Goal: Obtain resource: Obtain resource

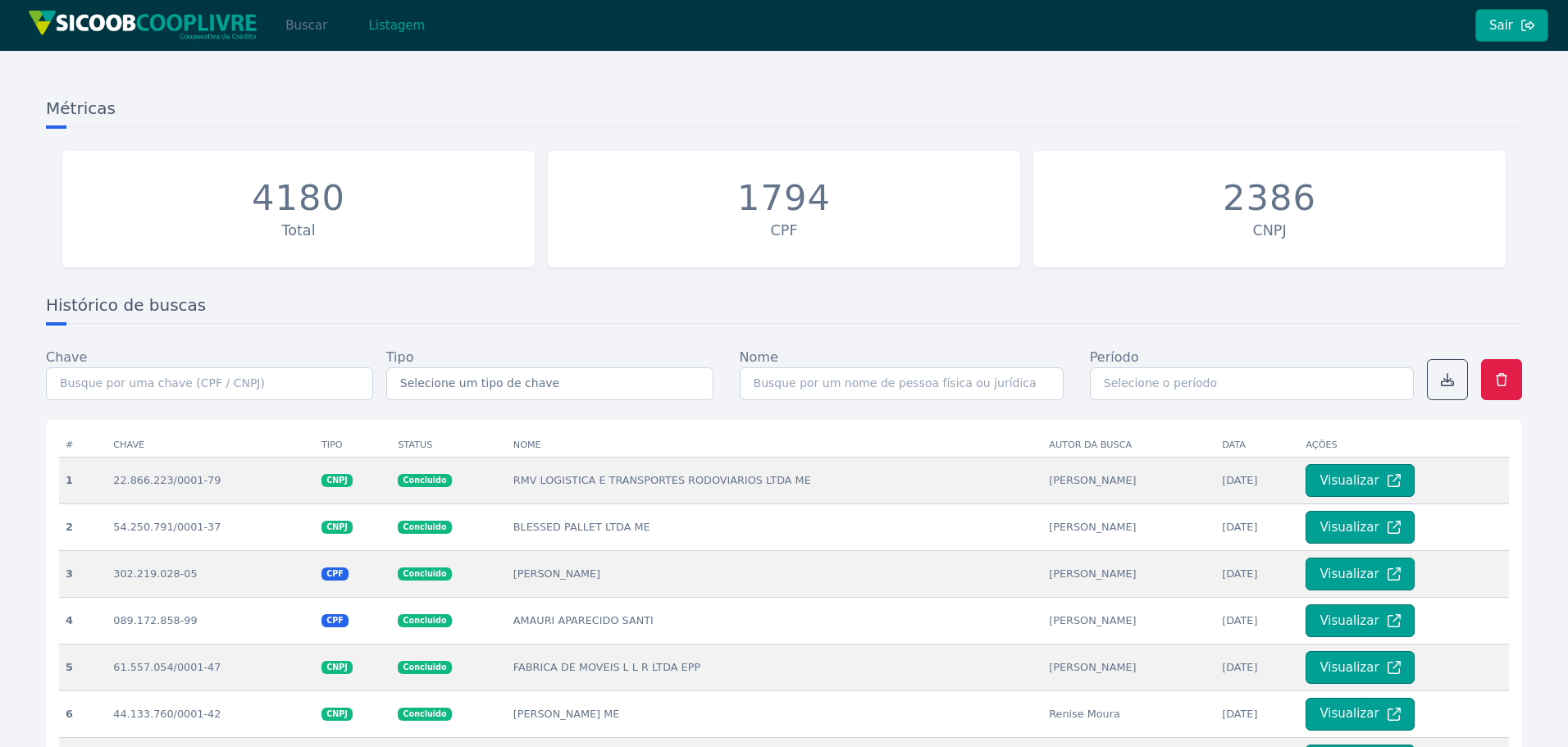
click at [315, 32] on button "Buscar" at bounding box center [306, 25] width 70 height 32
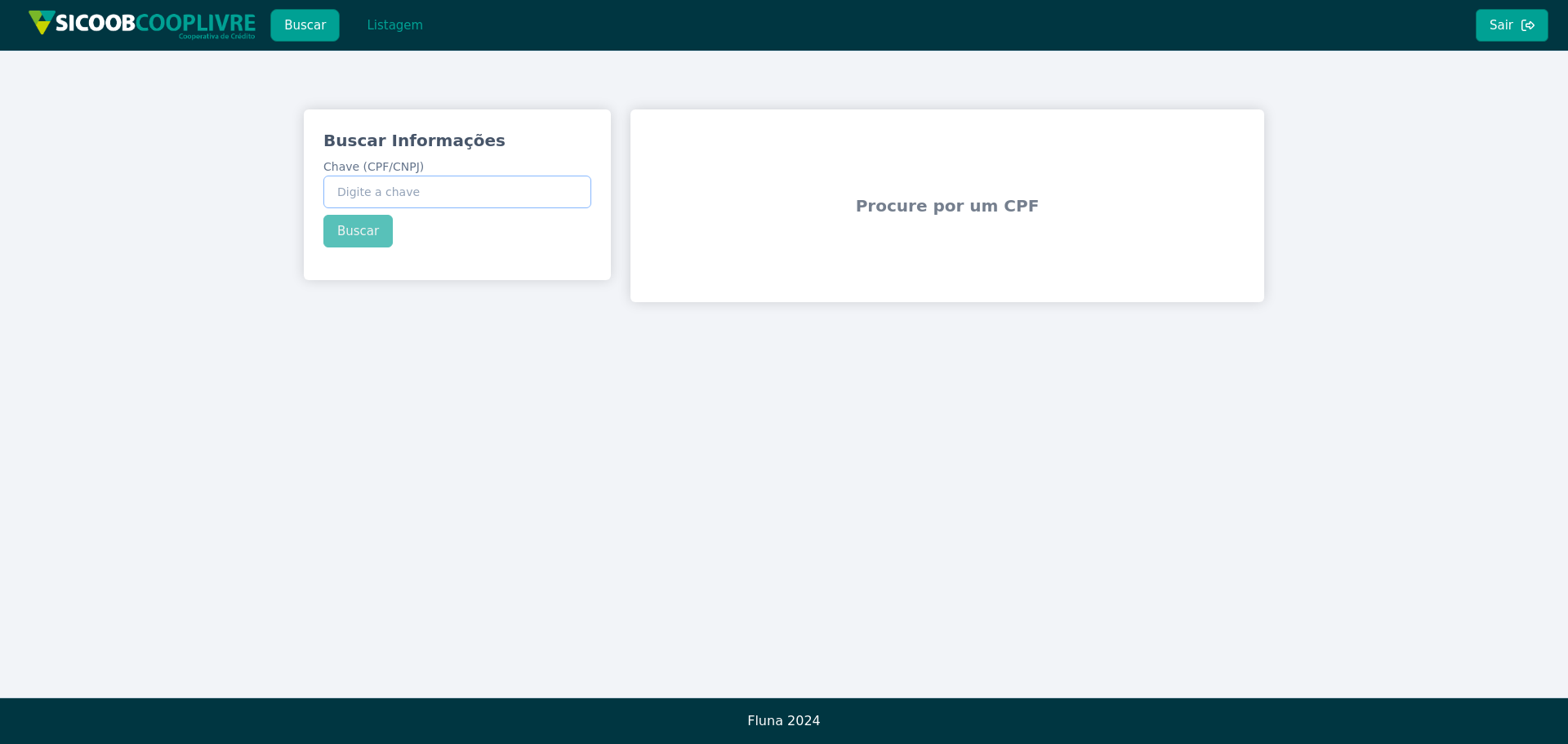
click at [429, 188] on input "Chave (CPF/CNPJ)" at bounding box center [457, 191] width 268 height 32
paste input "432.866.068-39"
type input "432.866.068-39"
click at [368, 231] on button "Buscar" at bounding box center [358, 230] width 70 height 32
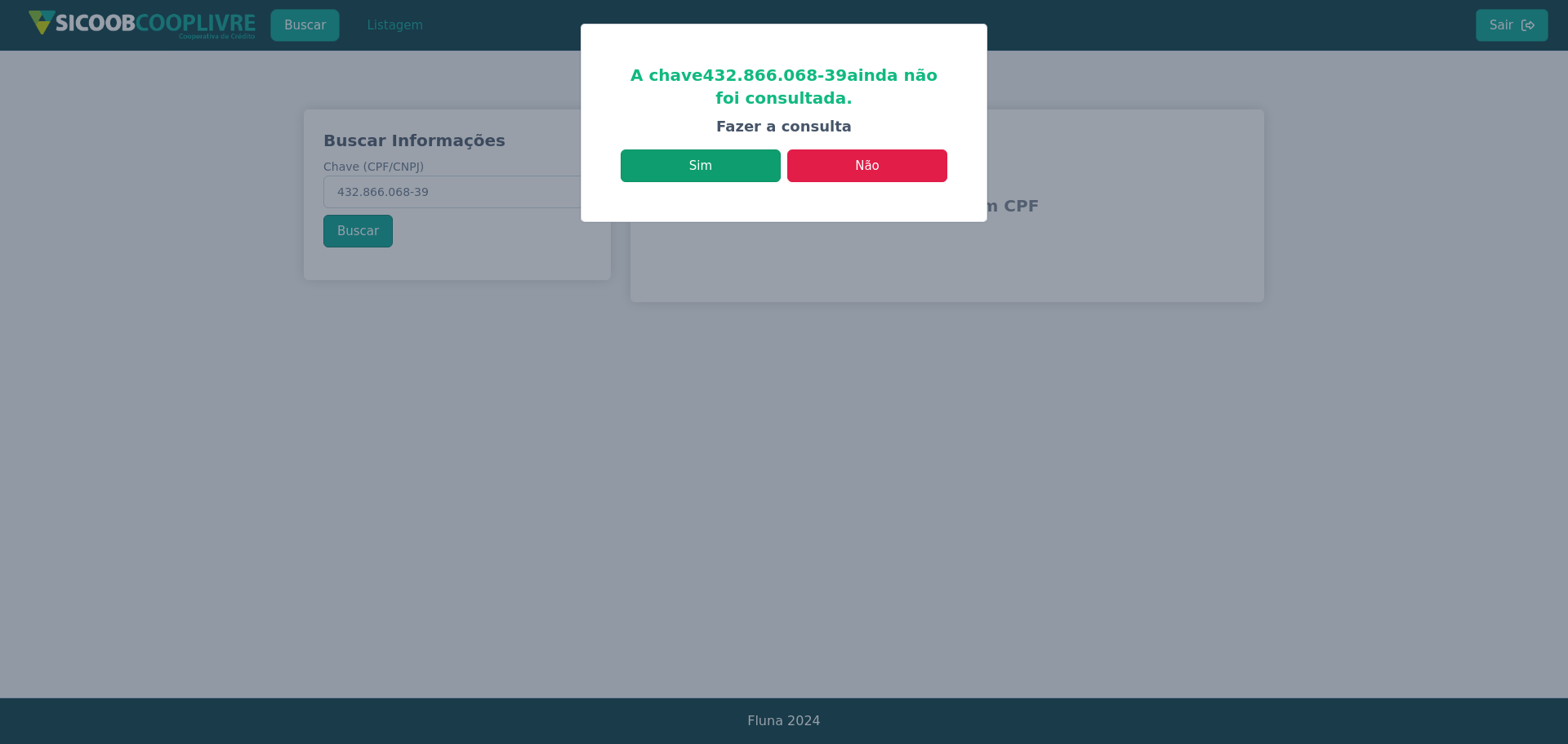
click at [671, 178] on button "Sim" at bounding box center [700, 166] width 160 height 32
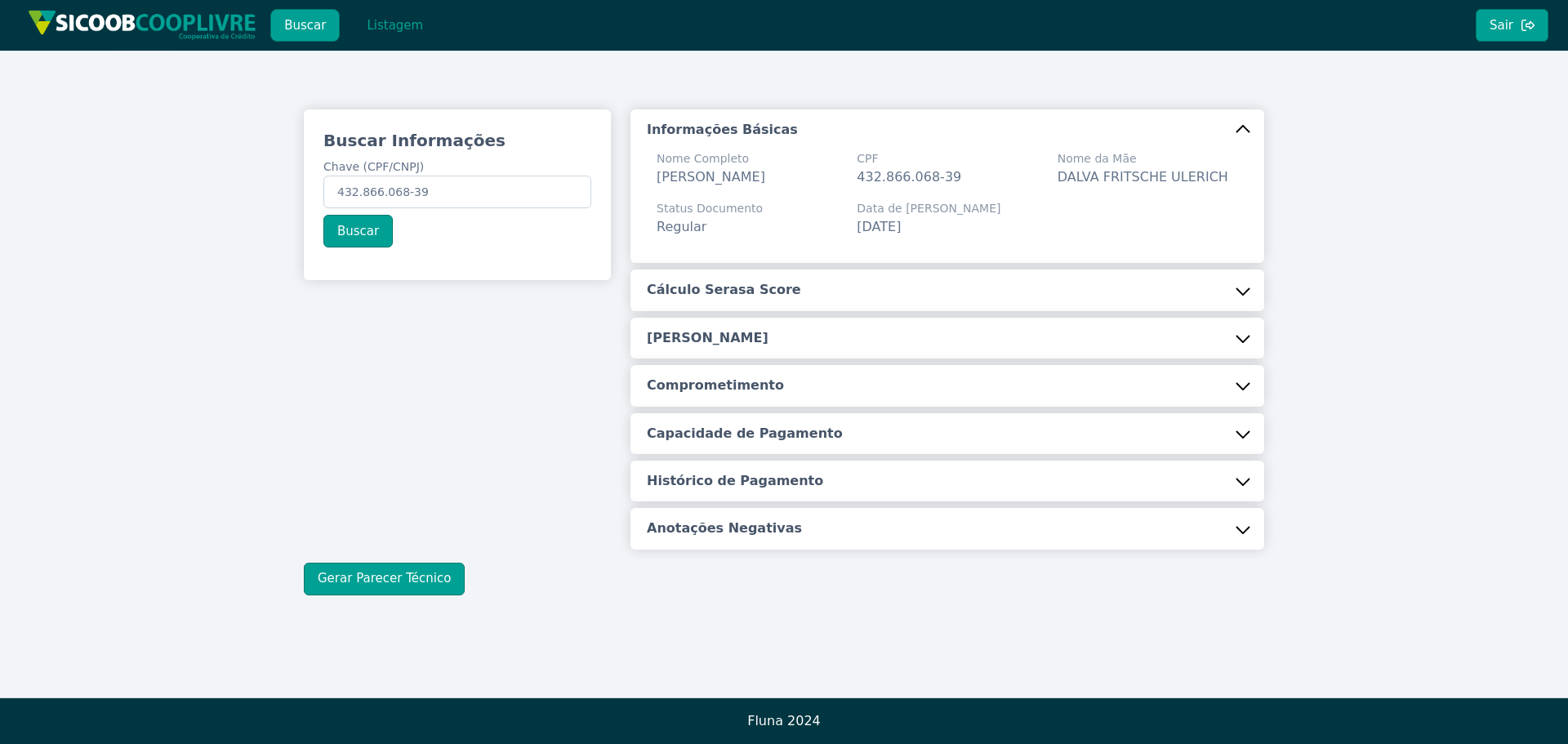
click at [759, 304] on button "Cálculo Serasa Score" at bounding box center [947, 290] width 634 height 41
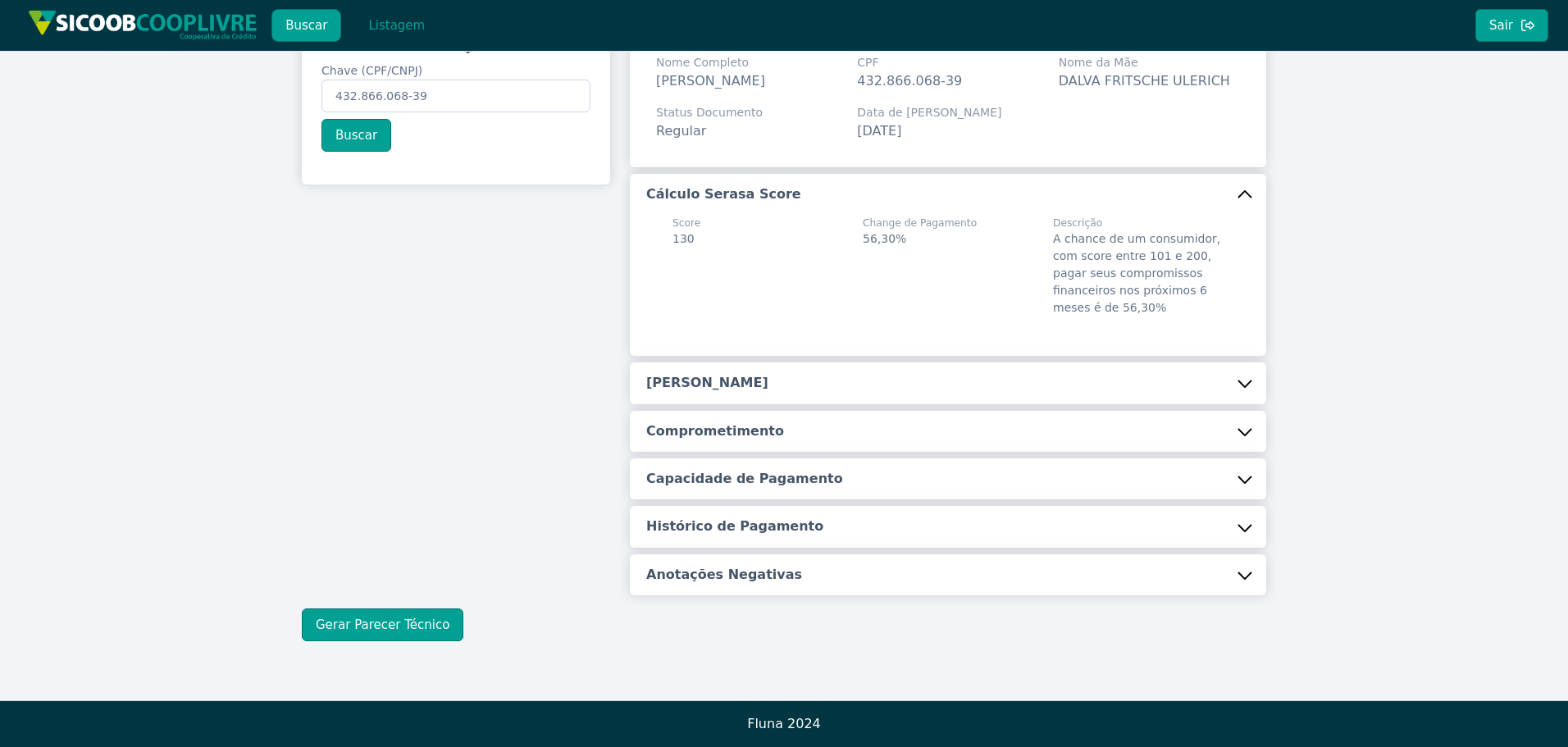
click at [745, 377] on button "[PERSON_NAME]" at bounding box center [948, 383] width 637 height 41
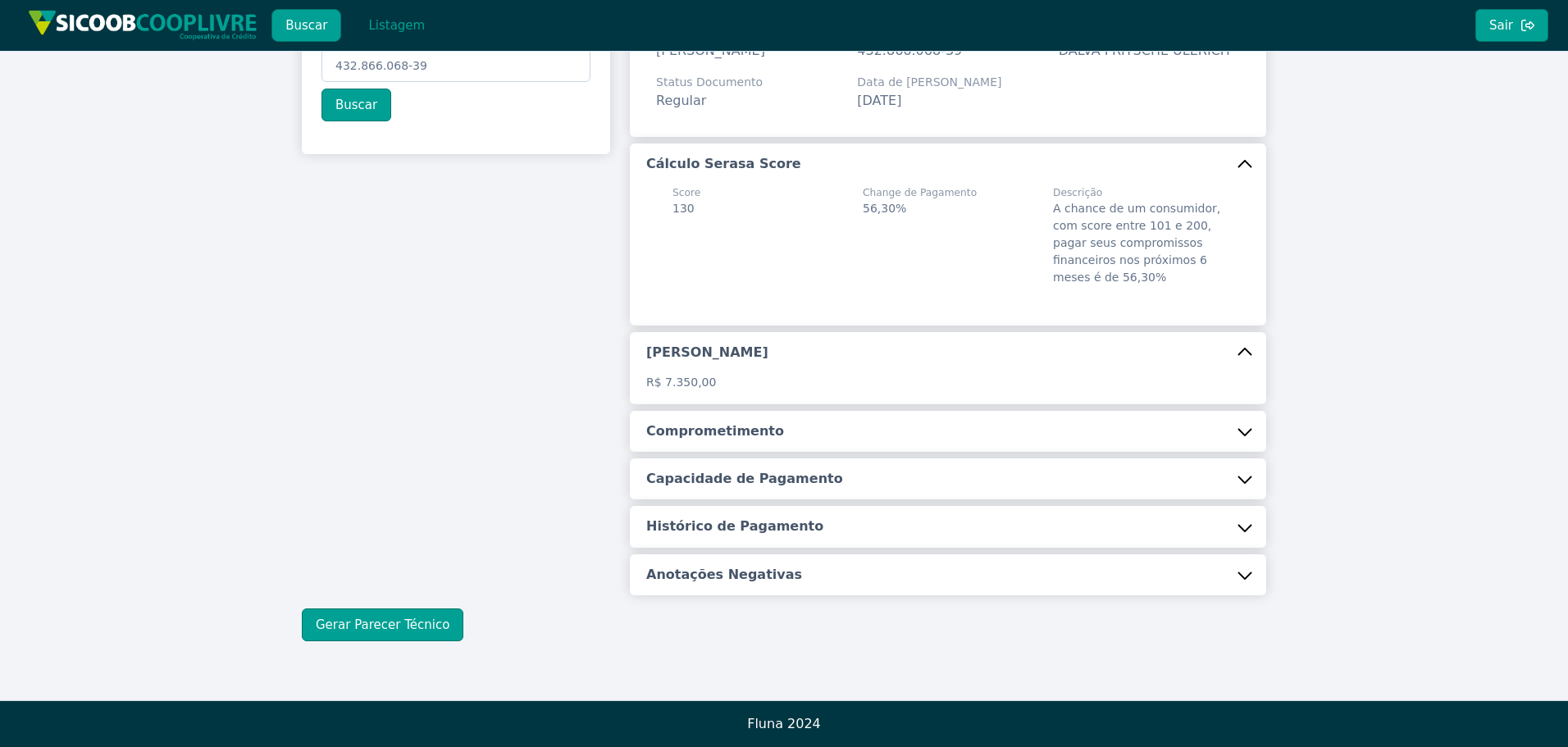
click at [745, 418] on button "Comprometimento" at bounding box center [948, 432] width 637 height 41
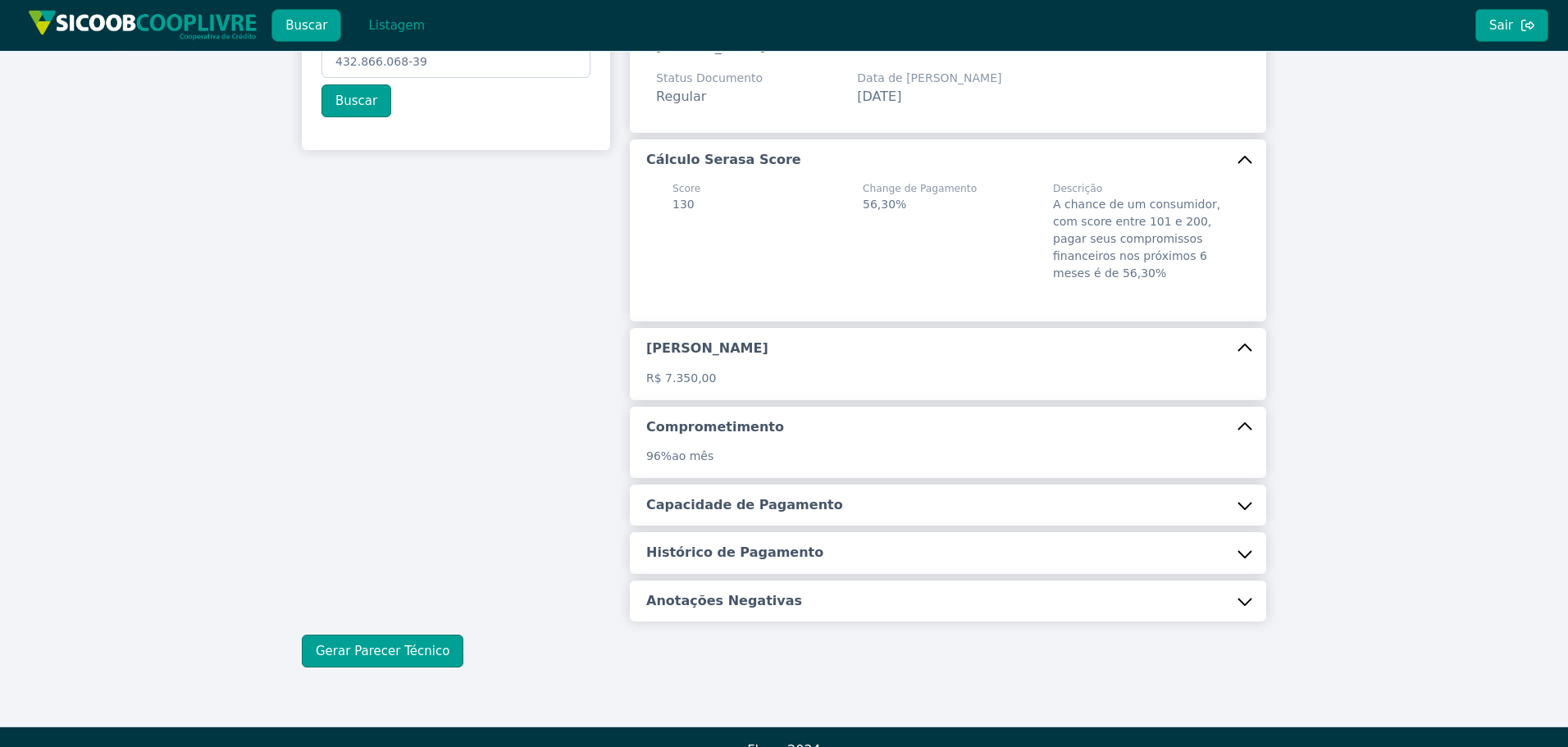
scroll to position [157, 0]
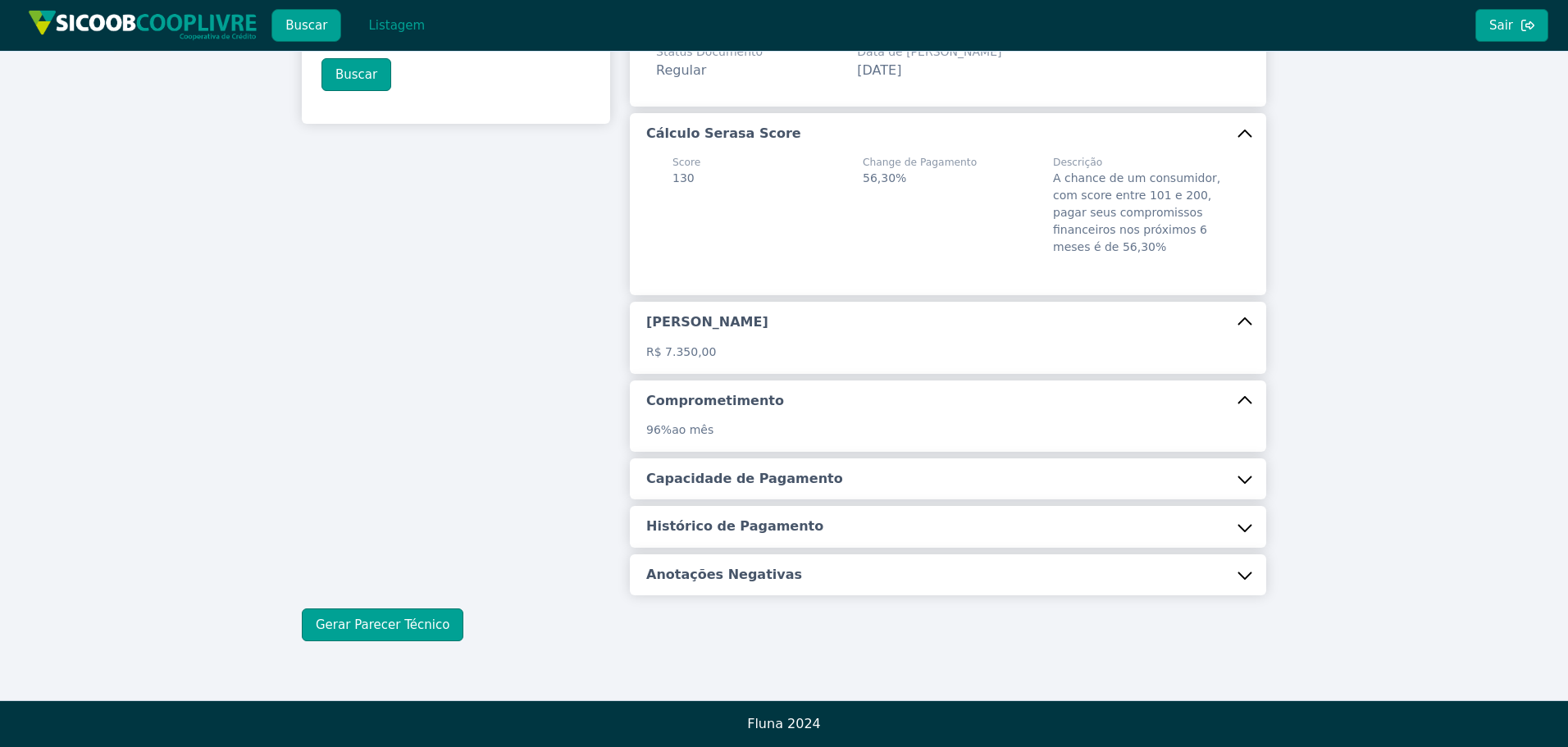
click at [761, 473] on h5 "Capacidade de Pagamento" at bounding box center [745, 479] width 197 height 18
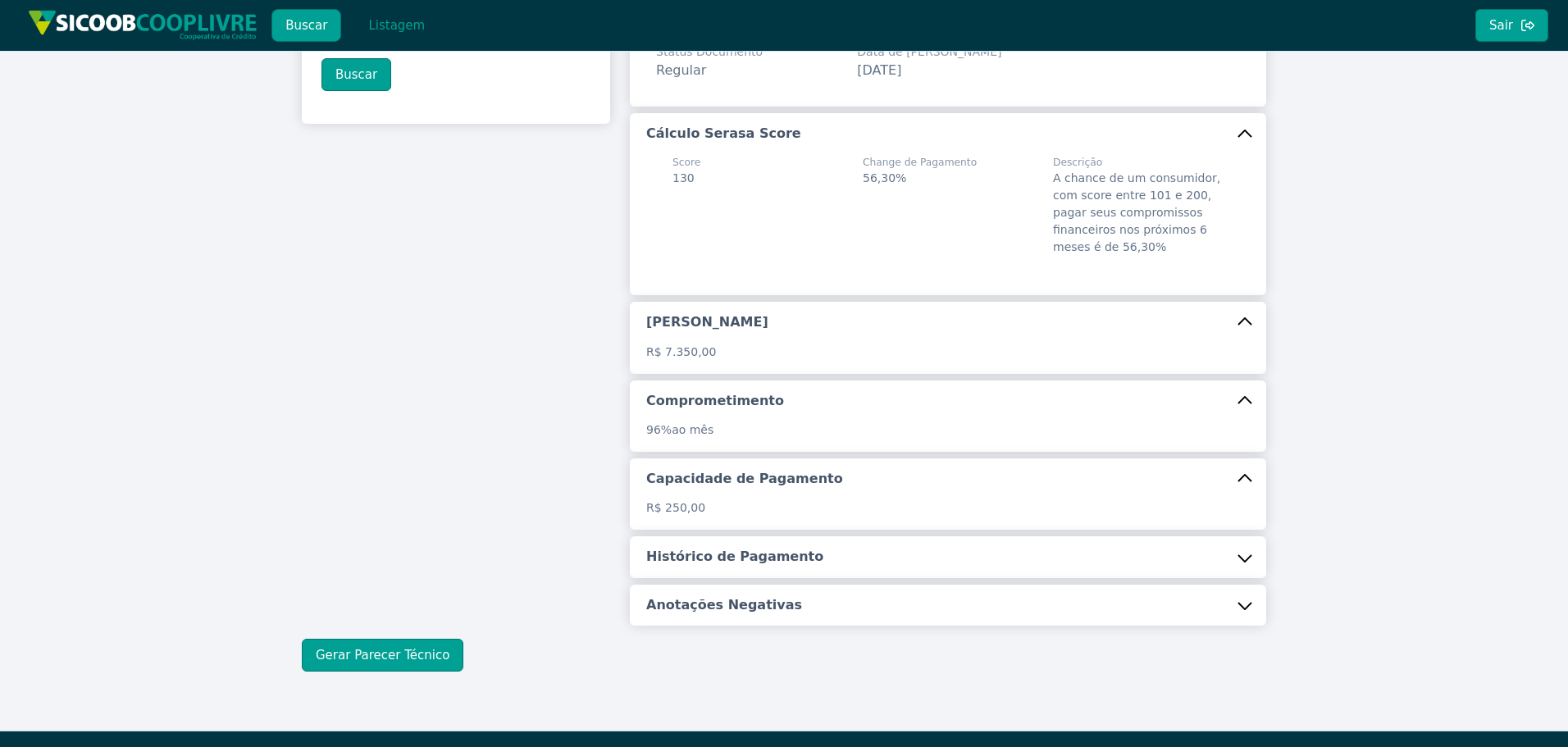
click at [785, 554] on h5 "Histórico de Pagamento" at bounding box center [735, 557] width 177 height 18
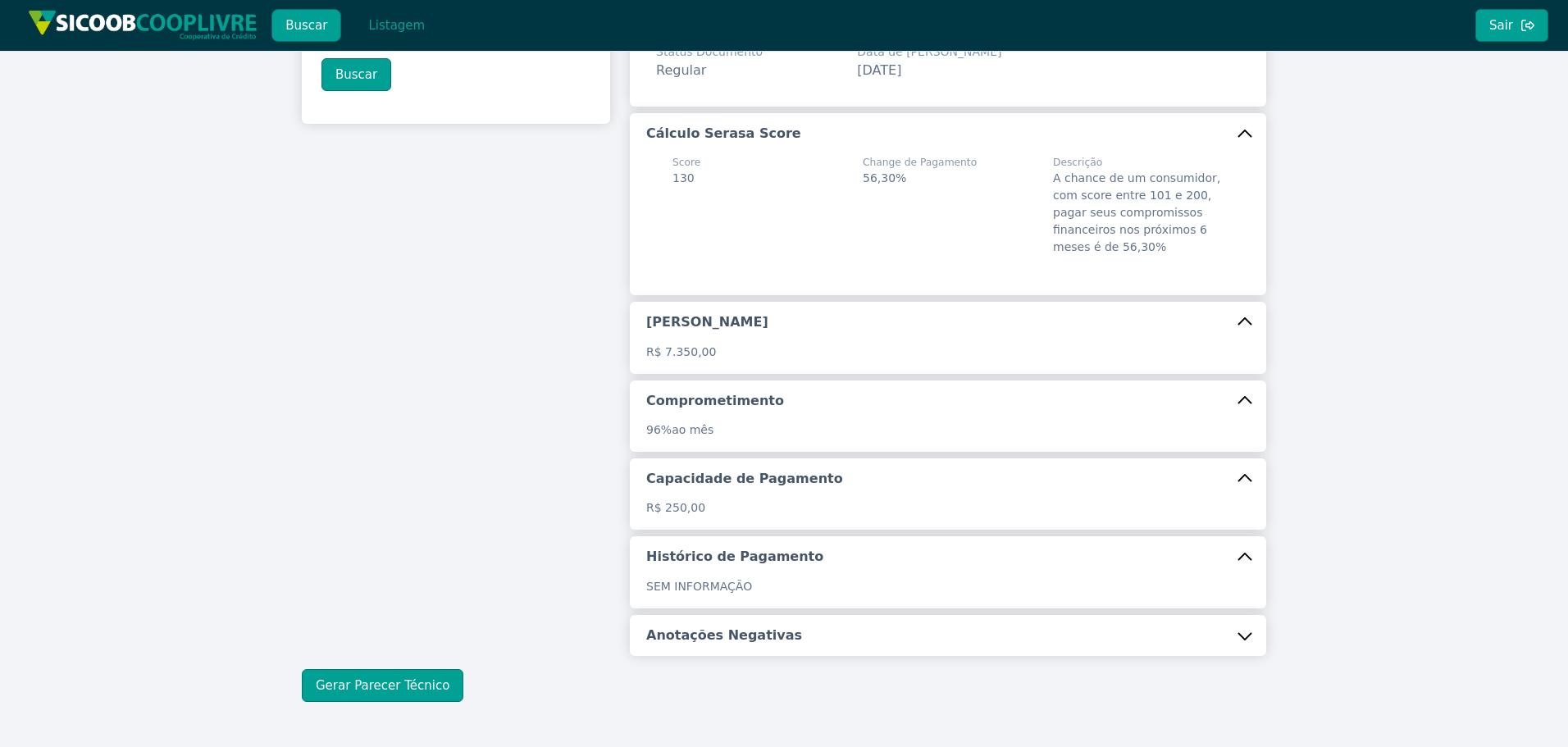
click at [786, 640] on button "Anotações Negativas" at bounding box center [948, 636] width 637 height 41
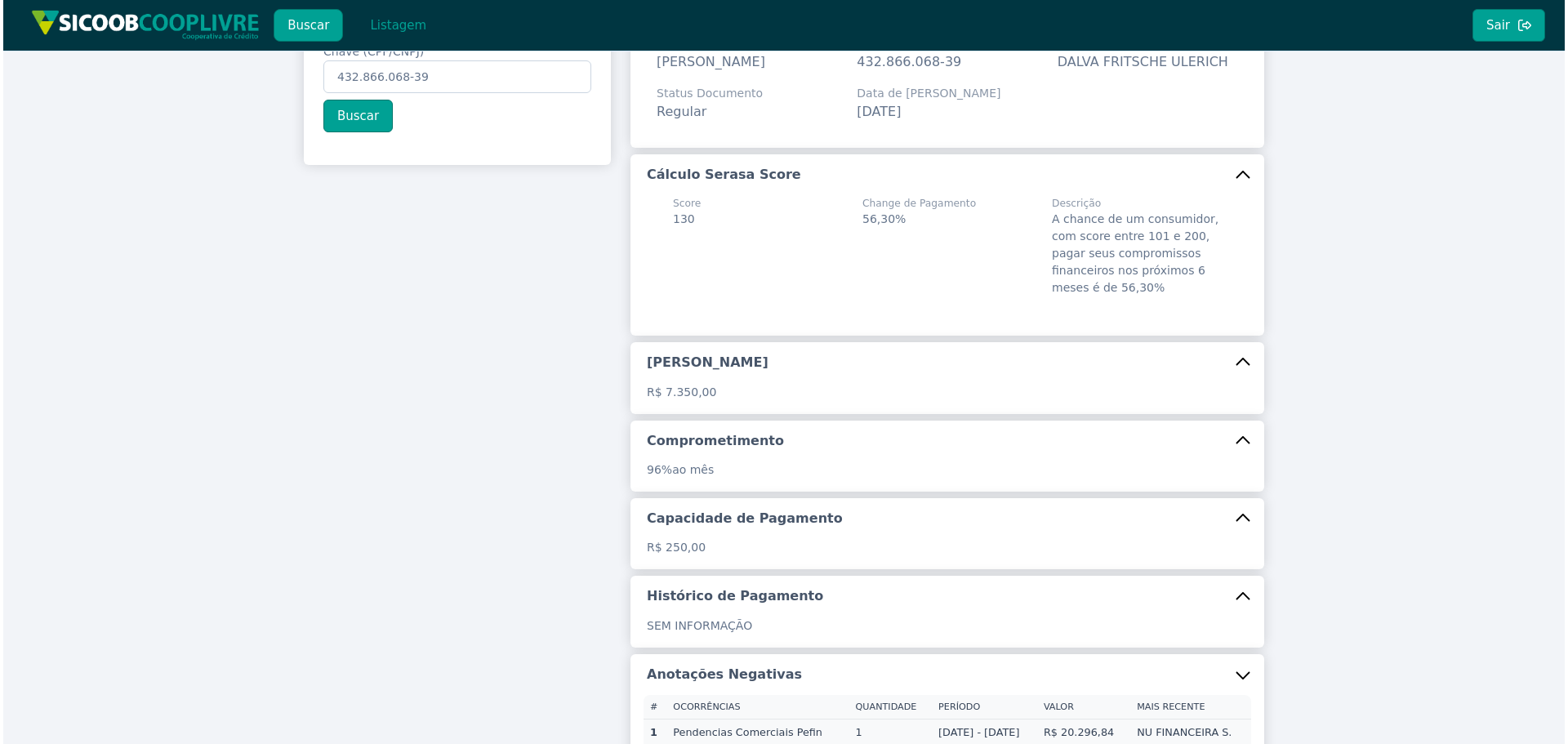
scroll to position [312, 0]
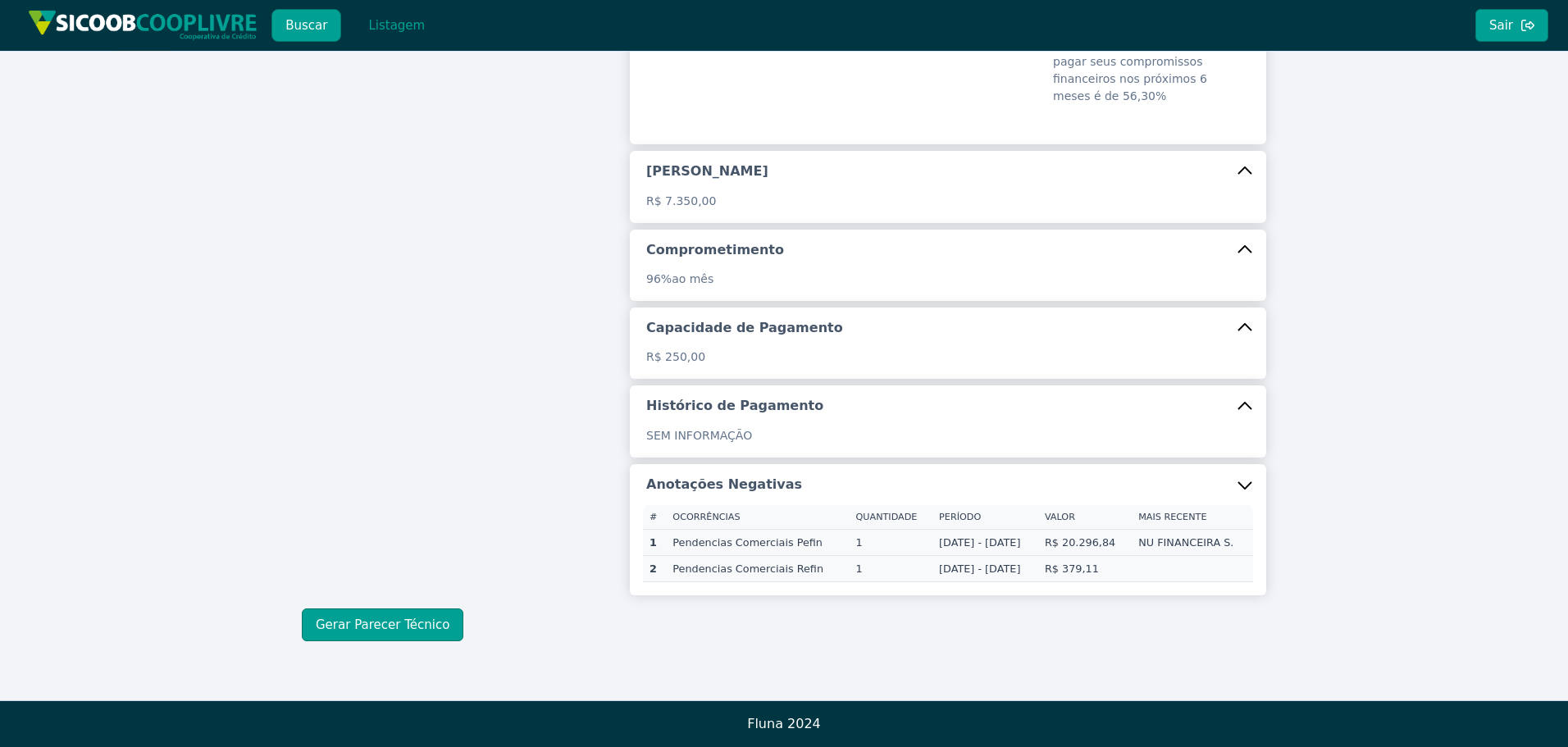
click at [362, 608] on div "Buscar Informações Chave (CPF/CNPJ) 432.866.068-39 Buscar Informações Básicas N…" at bounding box center [784, 220] width 965 height 840
click at [390, 617] on button "Gerar Parecer Técnico" at bounding box center [383, 624] width 161 height 32
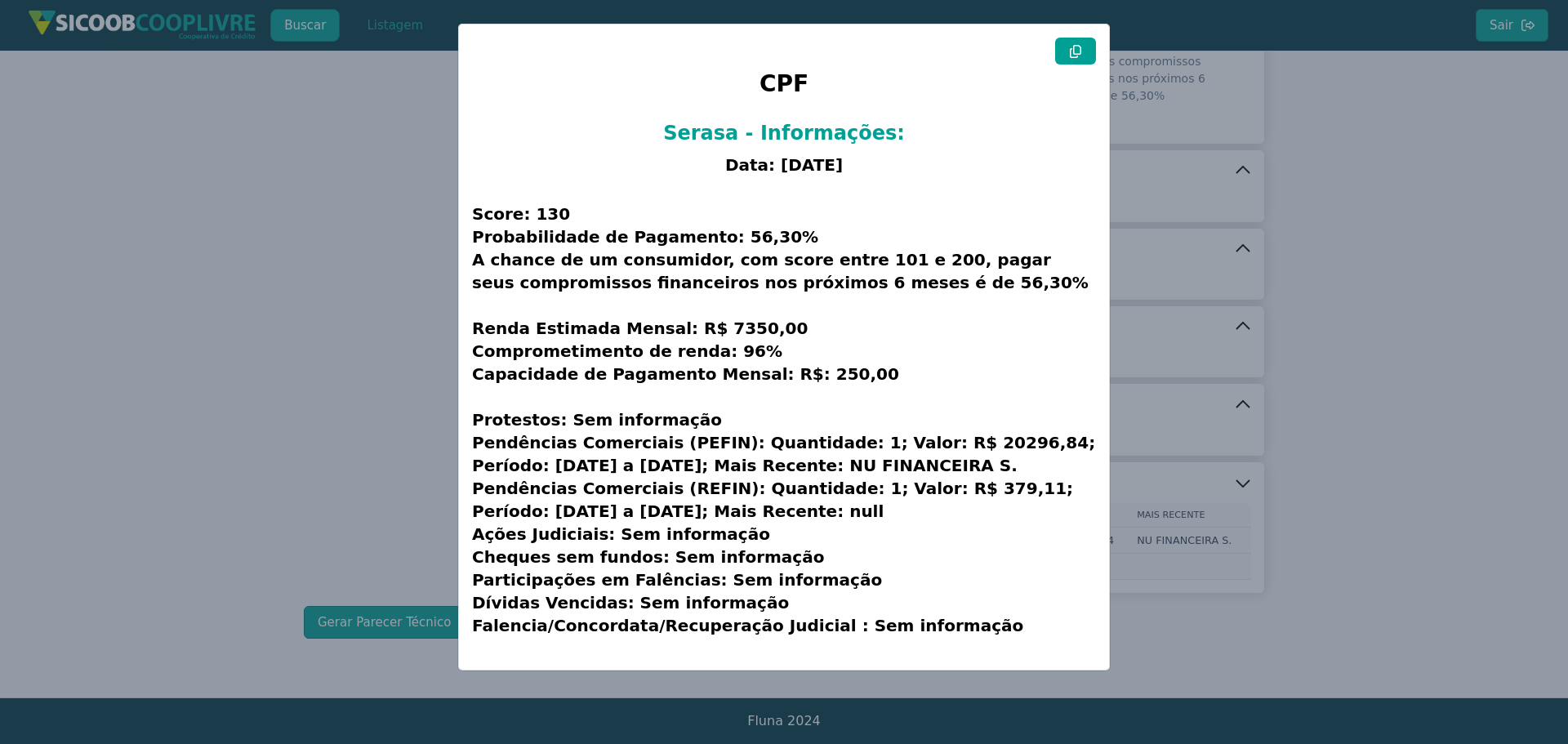
click at [1086, 55] on button at bounding box center [1076, 51] width 41 height 27
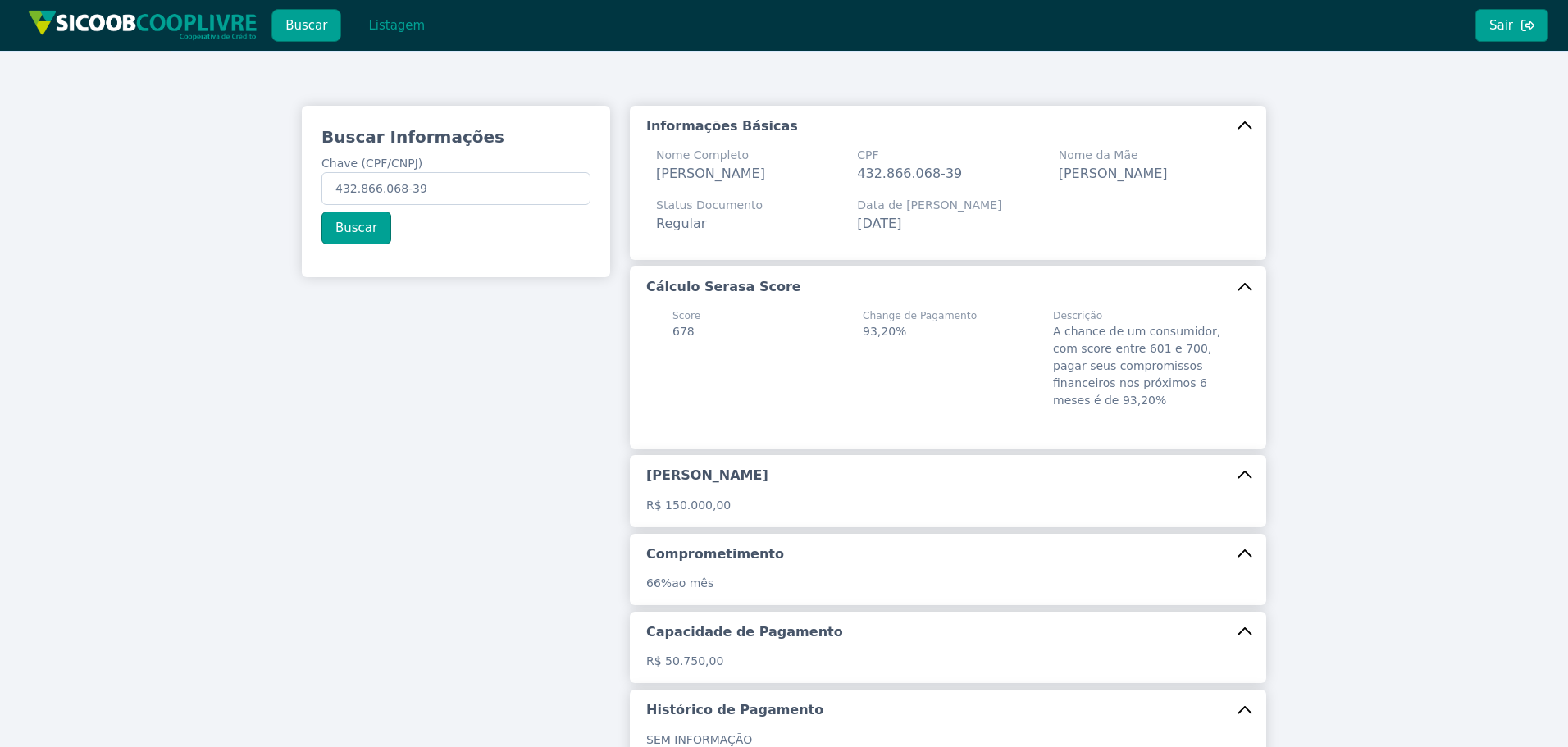
scroll to position [0, 0]
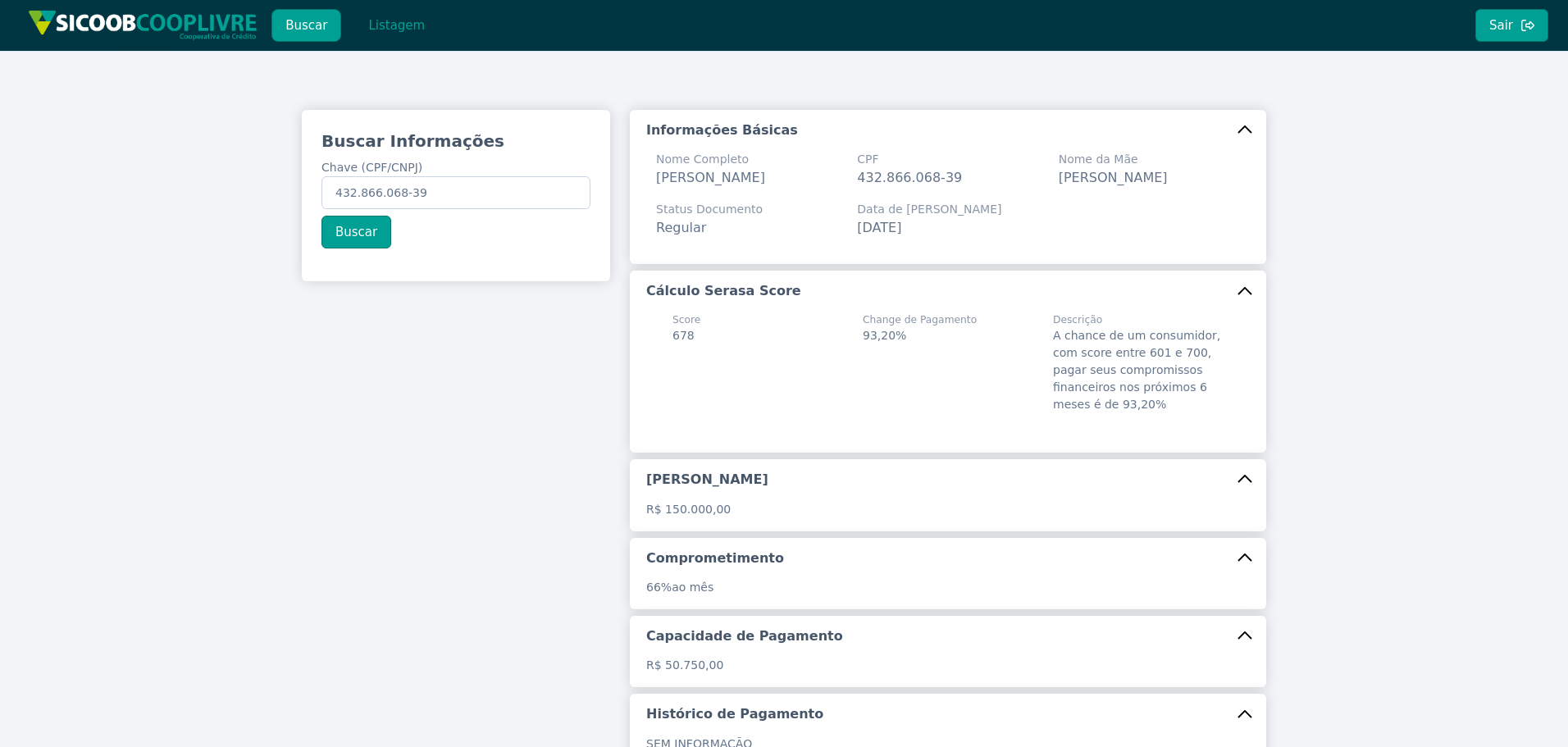
click at [311, 402] on div "Buscar Informações Chave (CPF/CNPJ) 432.866.068-39 Buscar" at bounding box center [456, 470] width 328 height 720
